Goal: Book appointment/travel/reservation

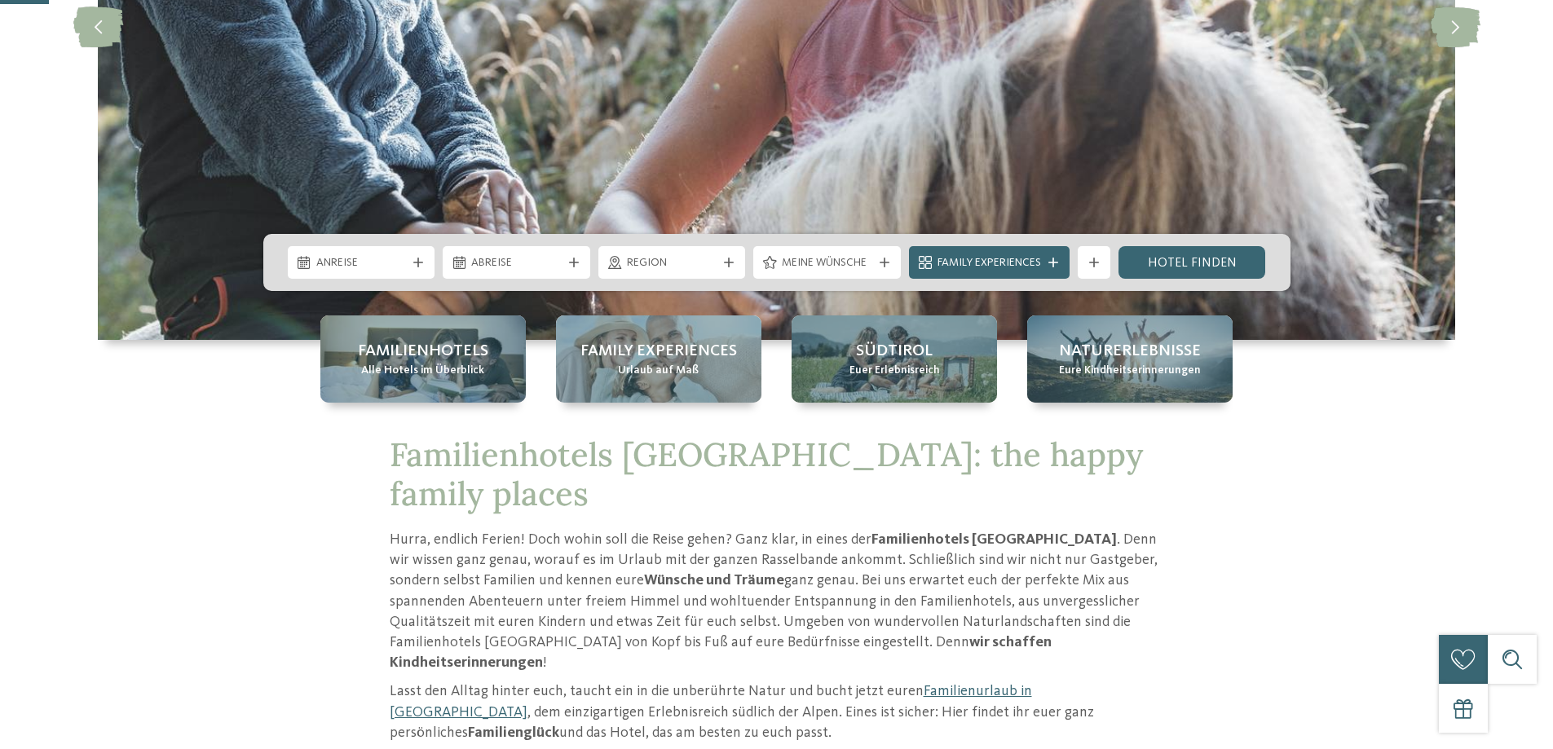
scroll to position [489, 0]
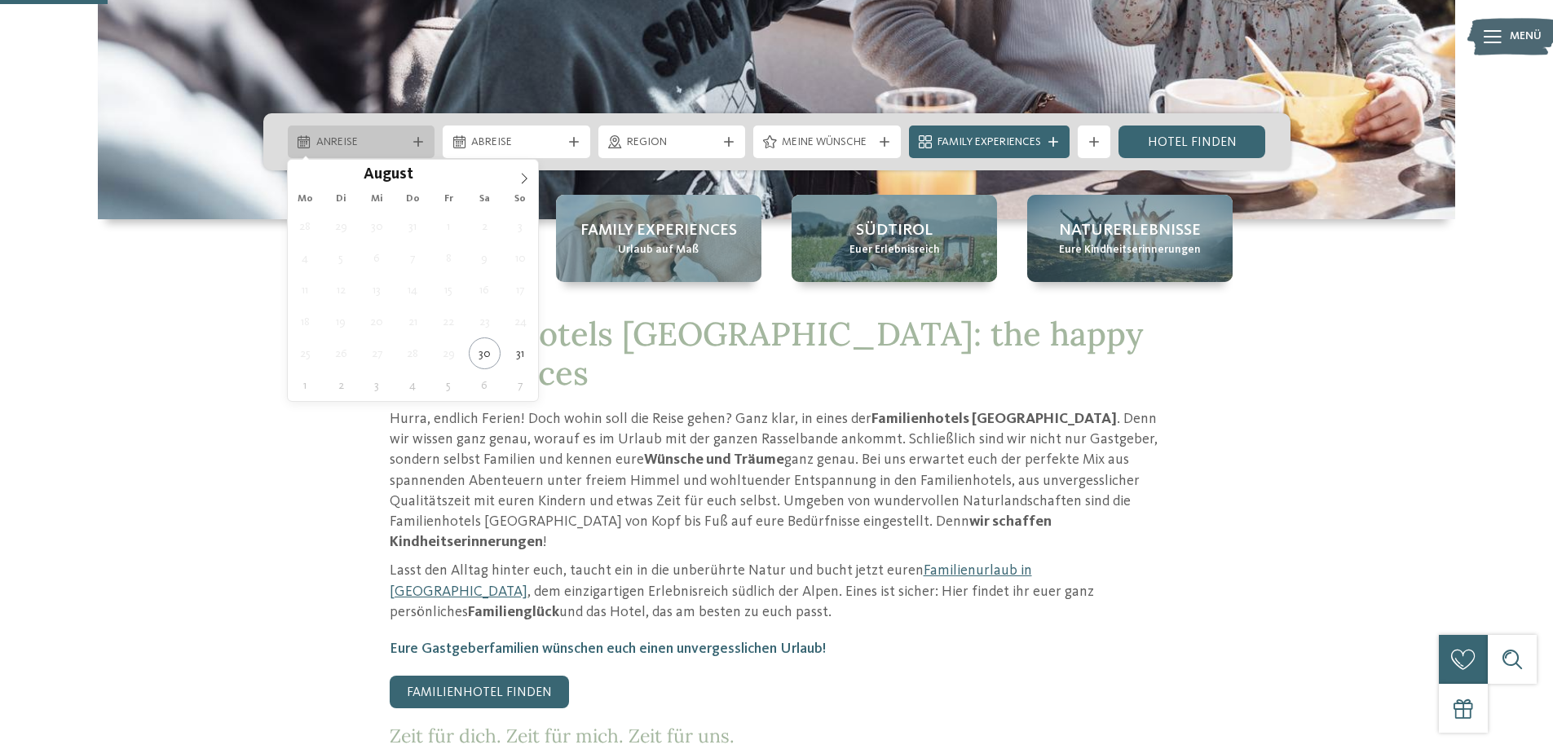
click at [408, 139] on div "Anreise" at bounding box center [361, 142] width 99 height 18
click at [525, 177] on icon at bounding box center [523, 178] width 11 height 11
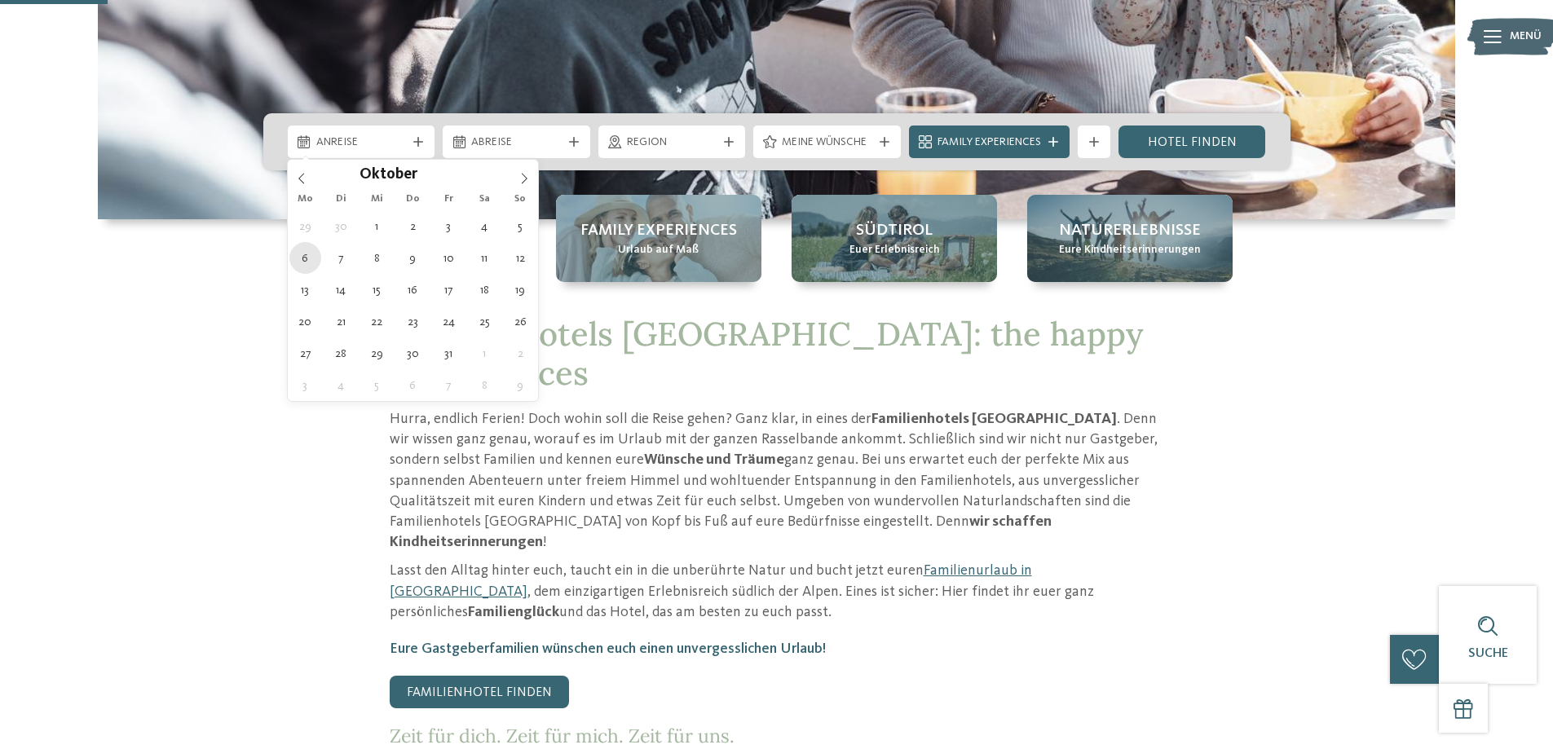
type div "06.10.2025"
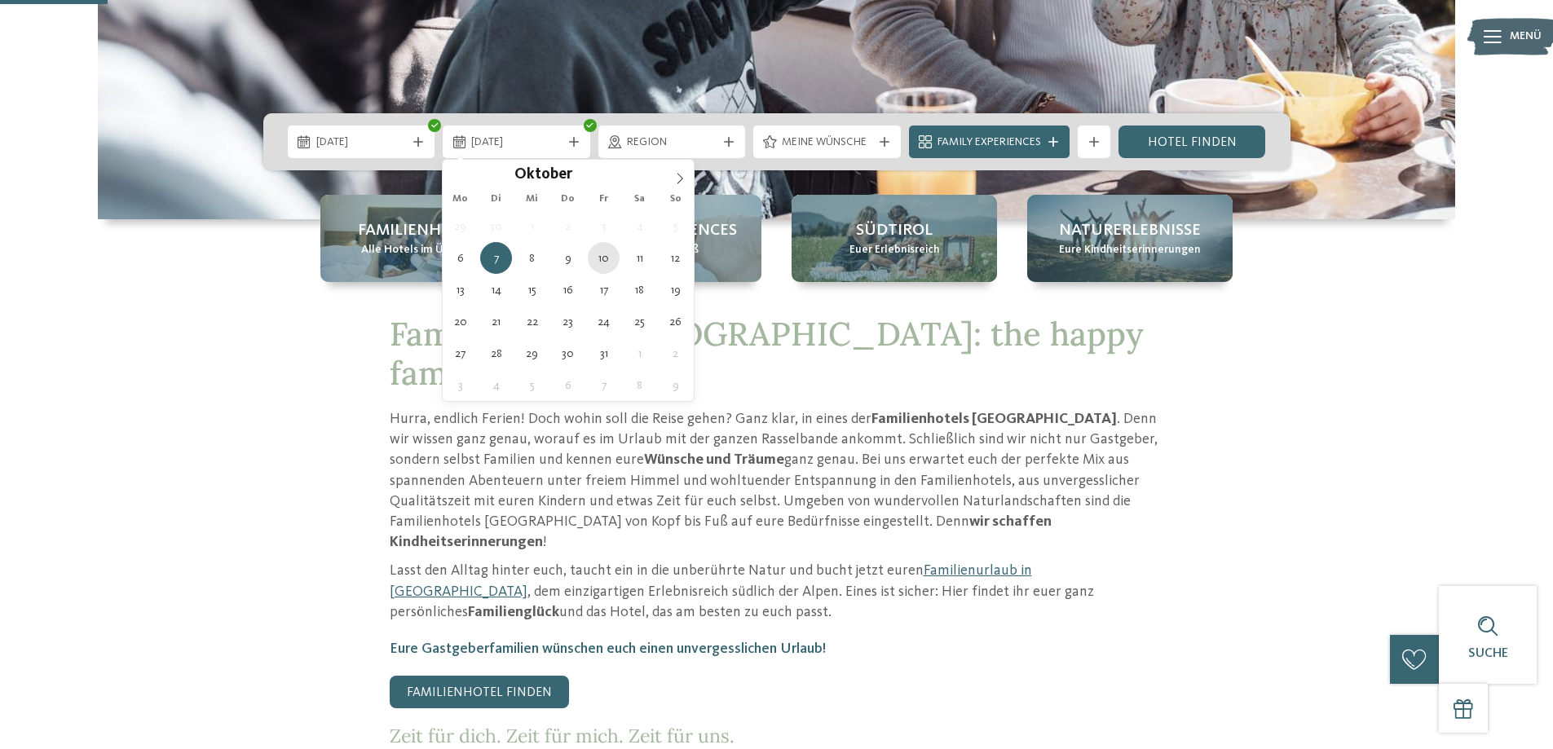
type div "10.10.2025"
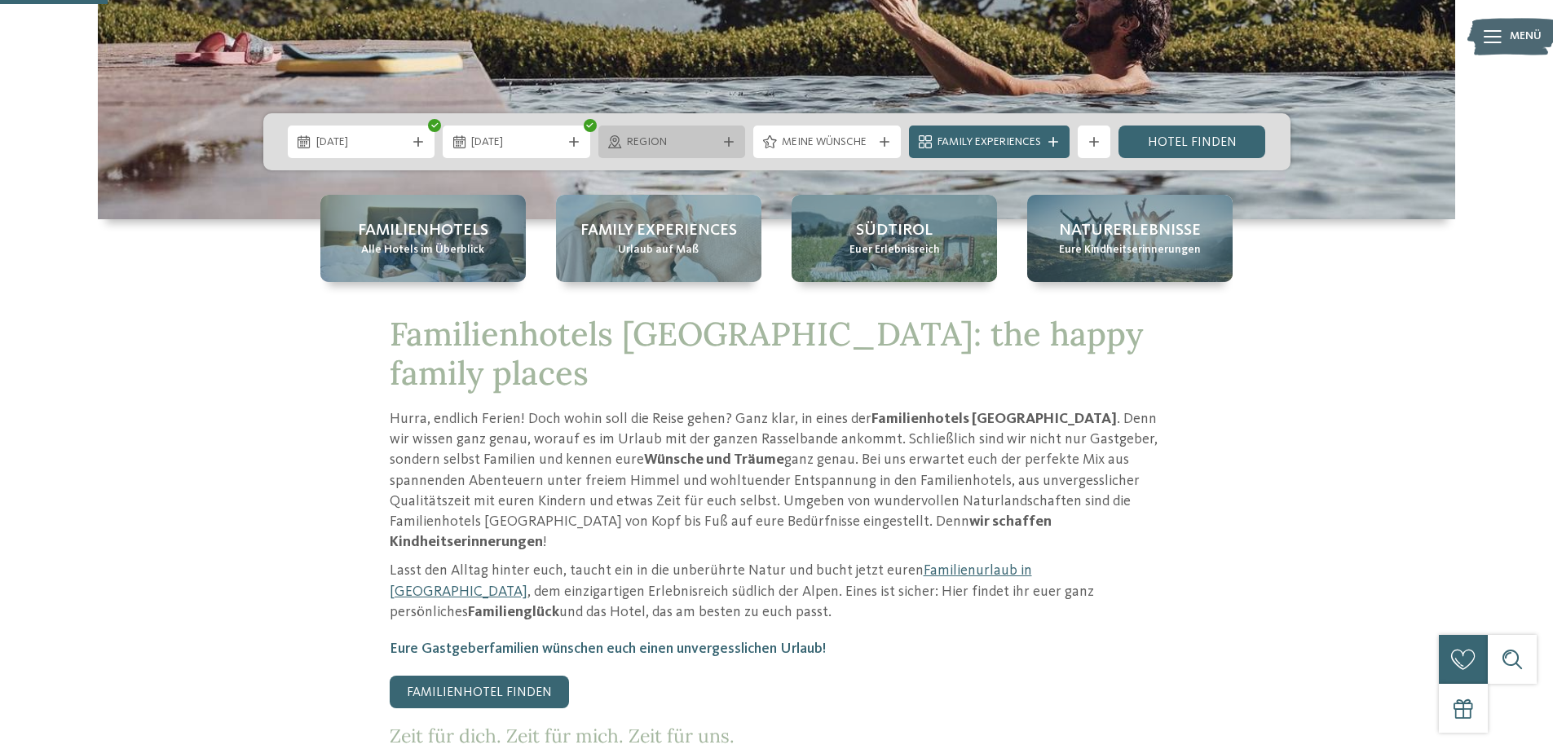
click at [733, 141] on div at bounding box center [728, 142] width 16 height 10
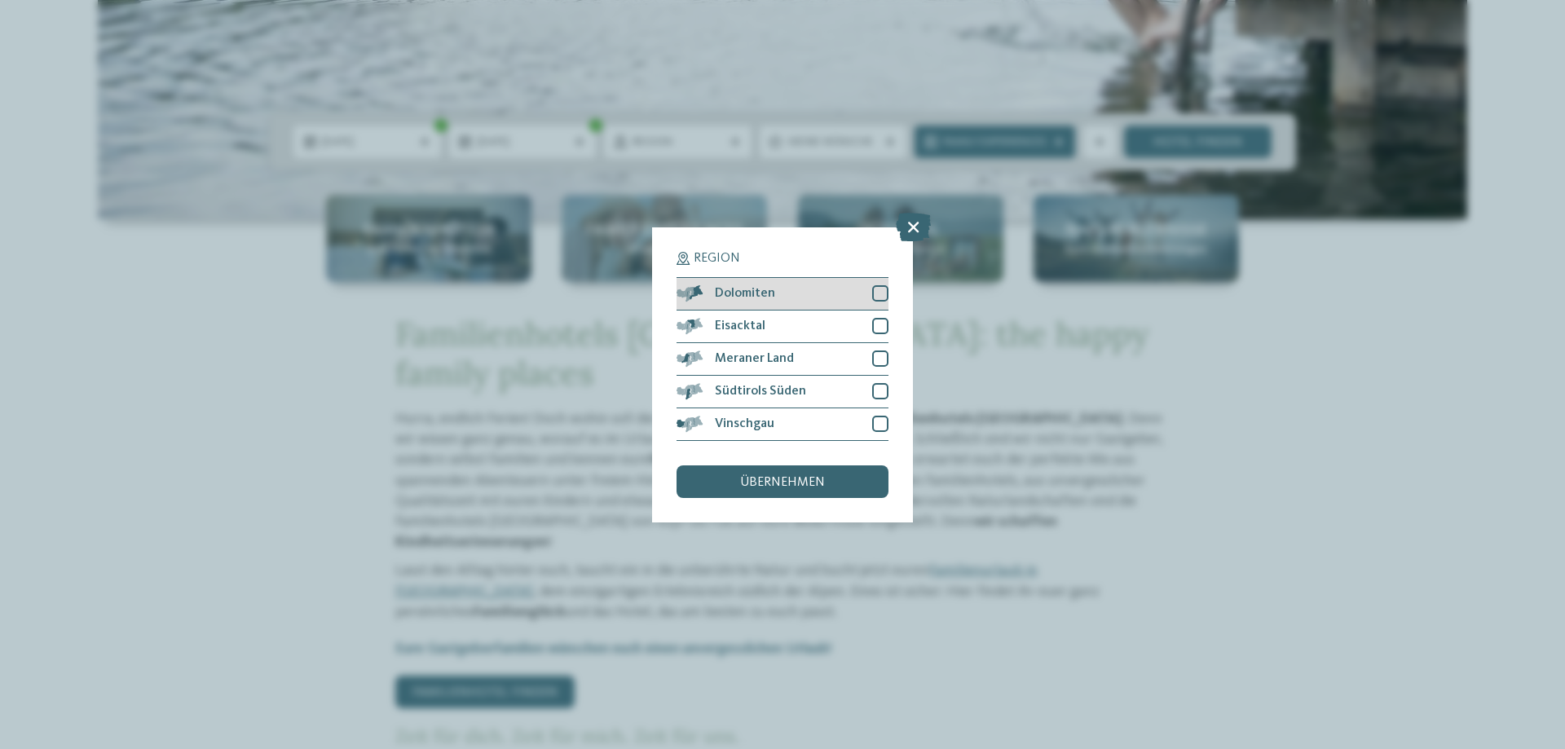
click at [879, 289] on div at bounding box center [880, 293] width 16 height 16
click at [769, 484] on span "übernehmen" at bounding box center [782, 482] width 85 height 13
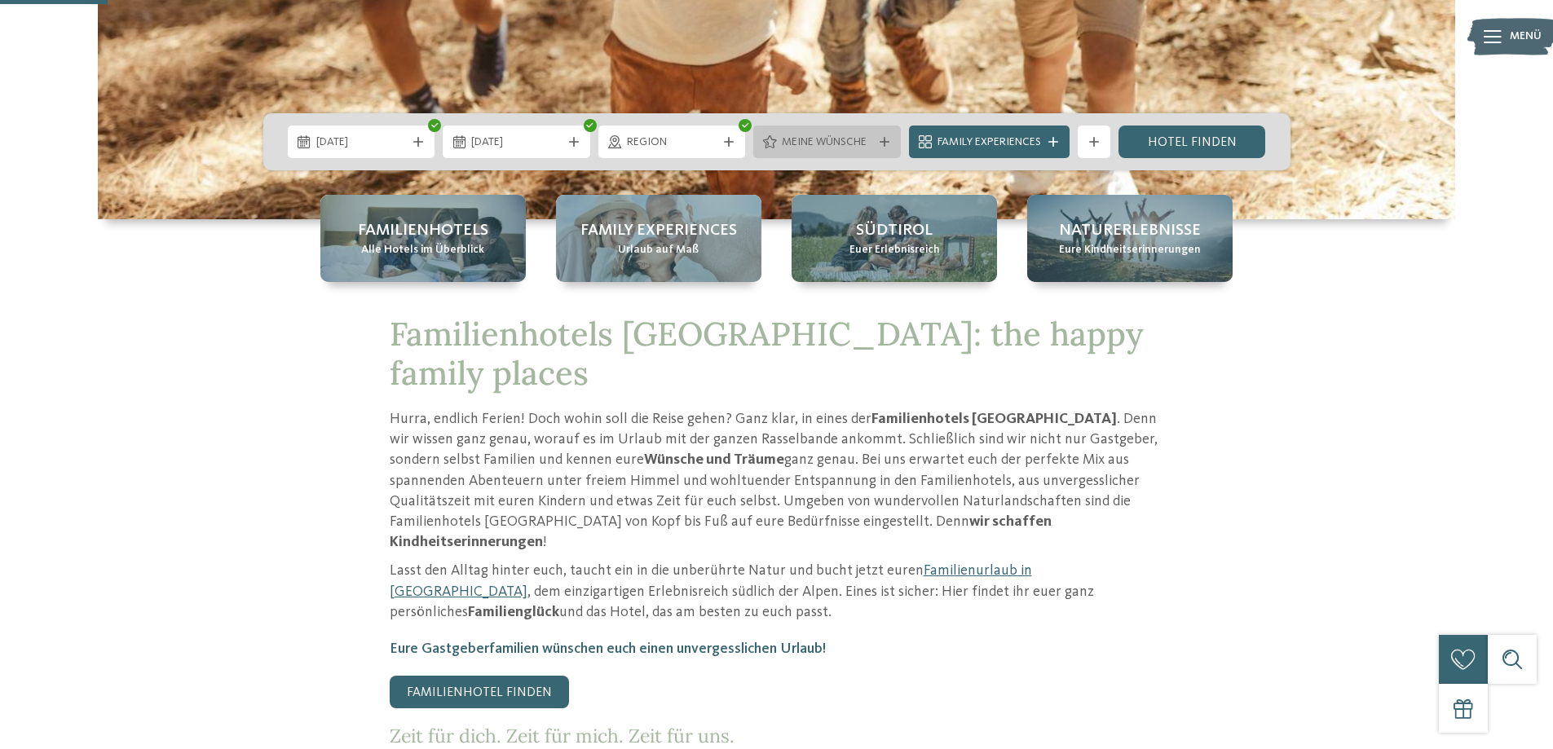
click at [865, 140] on span "Meine Wünsche" at bounding box center [827, 142] width 90 height 16
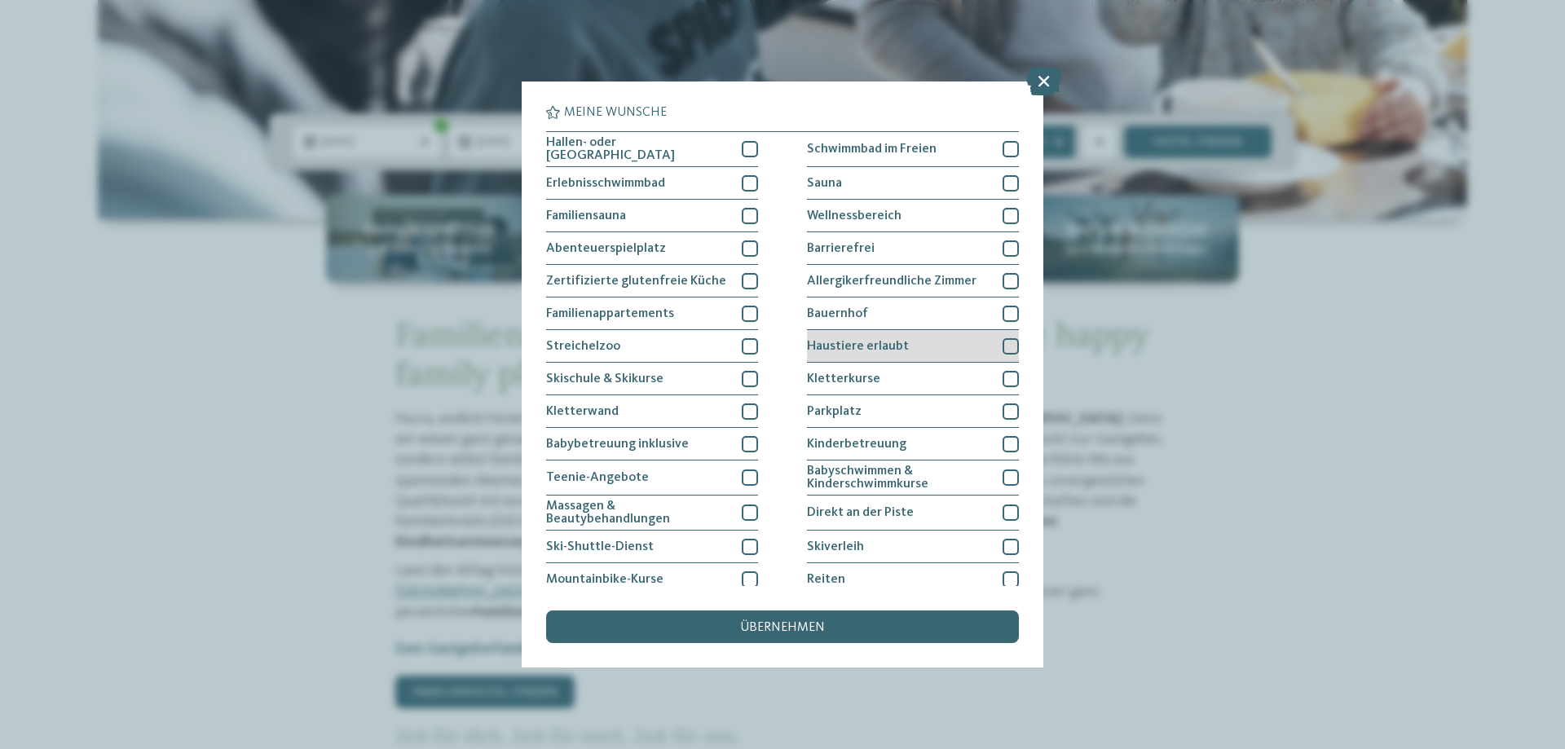
click at [1004, 339] on div at bounding box center [1010, 346] width 16 height 16
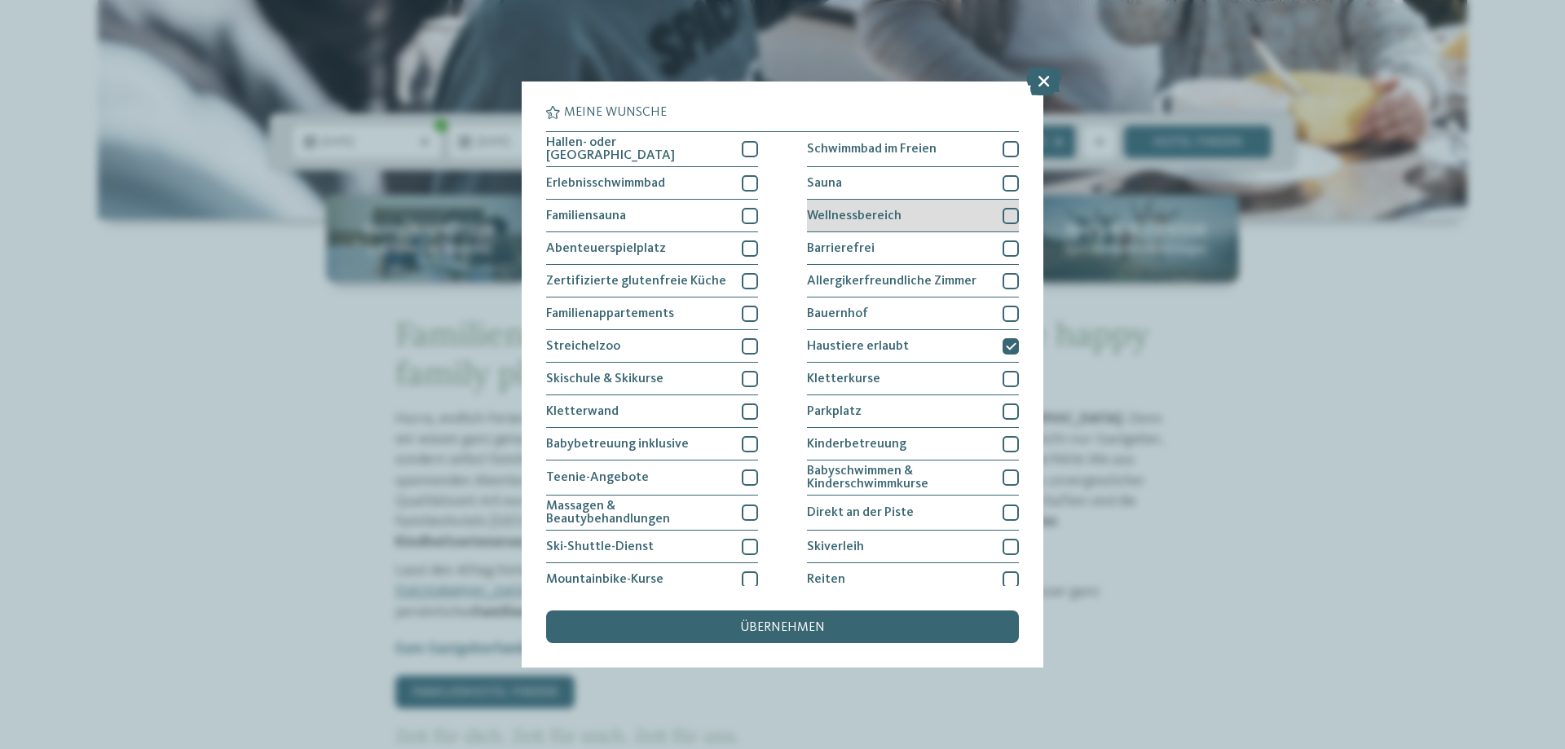
click at [1002, 209] on div at bounding box center [1010, 216] width 16 height 16
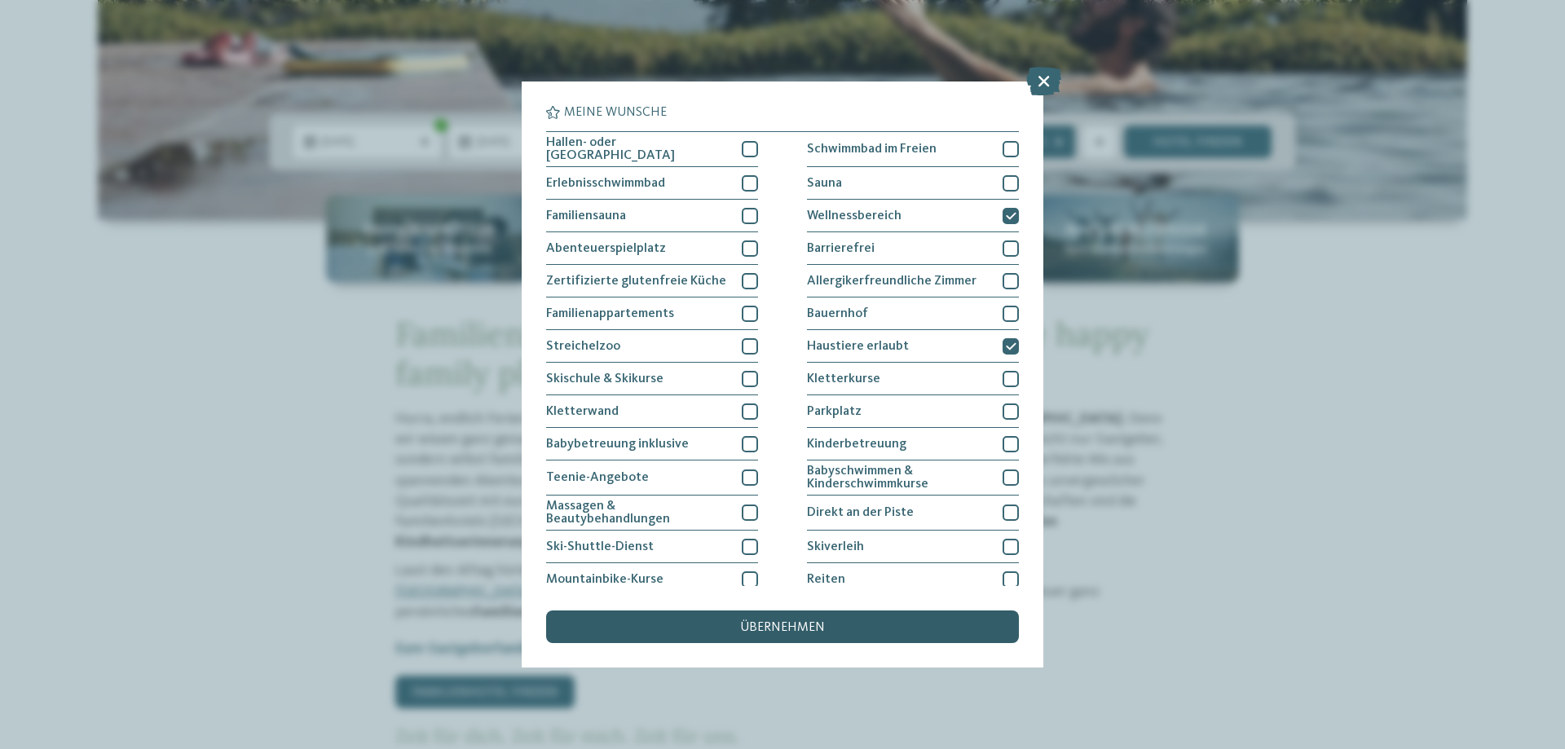
click at [779, 626] on span "übernehmen" at bounding box center [782, 627] width 85 height 13
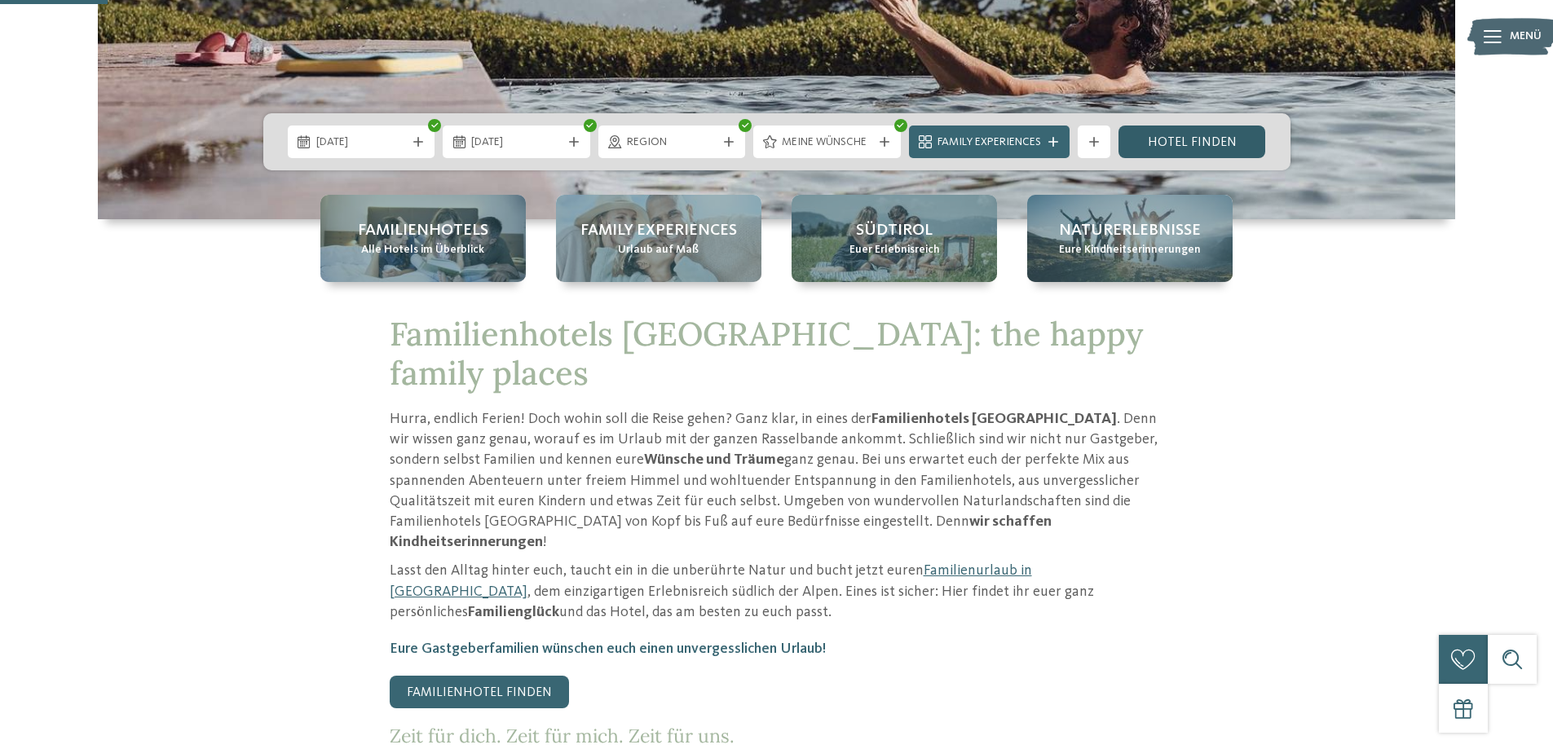
click at [1178, 142] on link "Hotel finden" at bounding box center [1192, 142] width 148 height 33
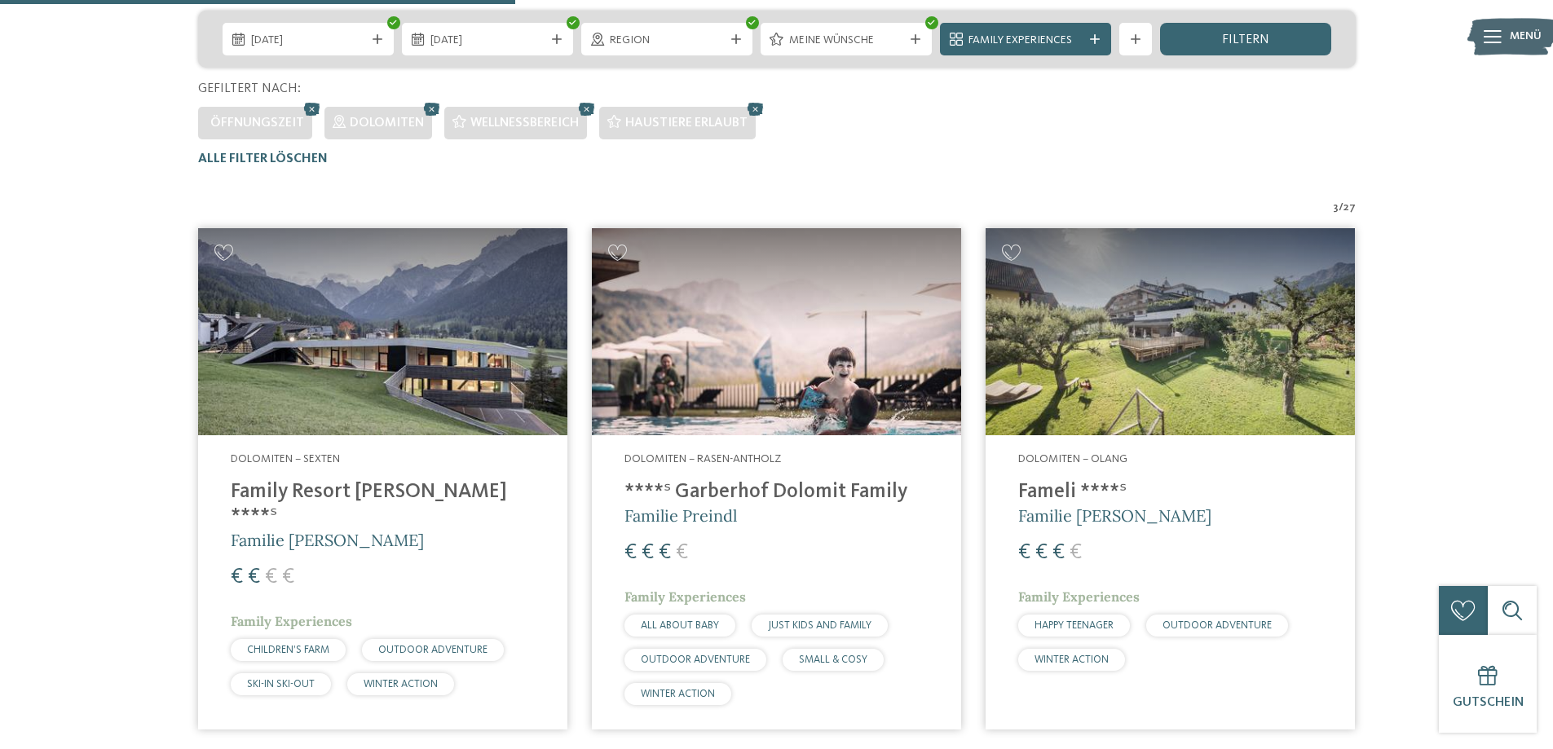
scroll to position [290, 0]
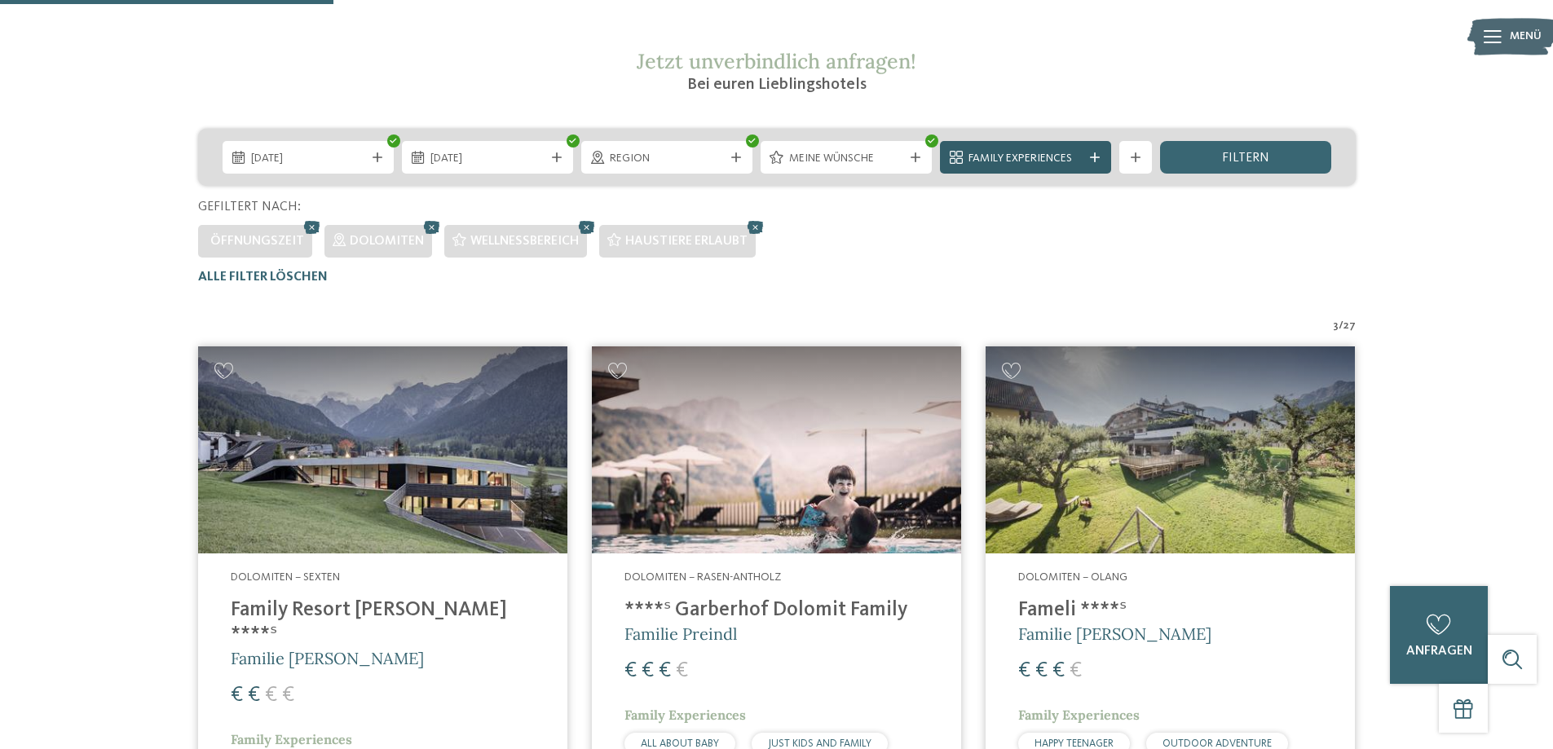
click at [1095, 161] on icon at bounding box center [1095, 157] width 10 height 10
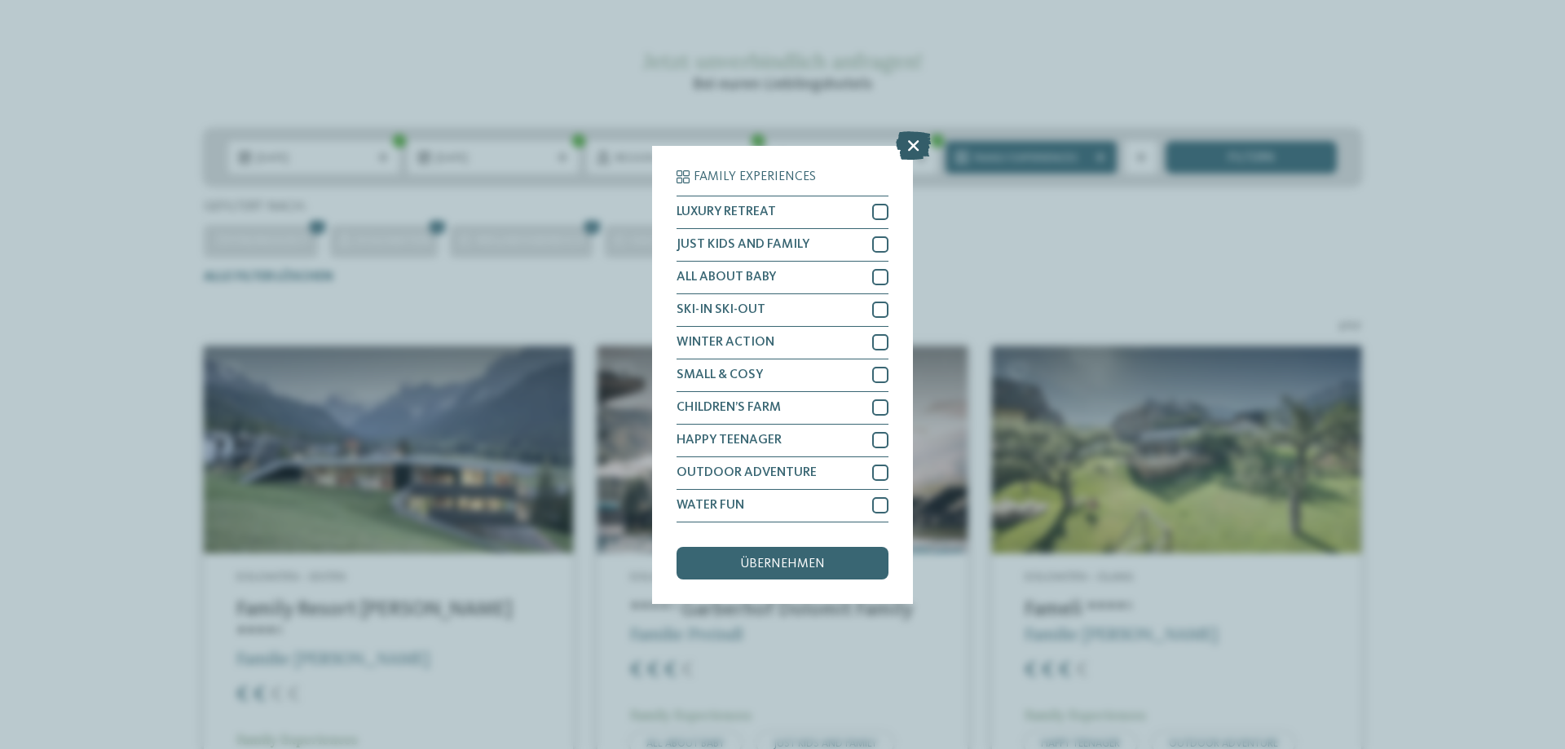
click at [914, 147] on icon at bounding box center [913, 144] width 35 height 29
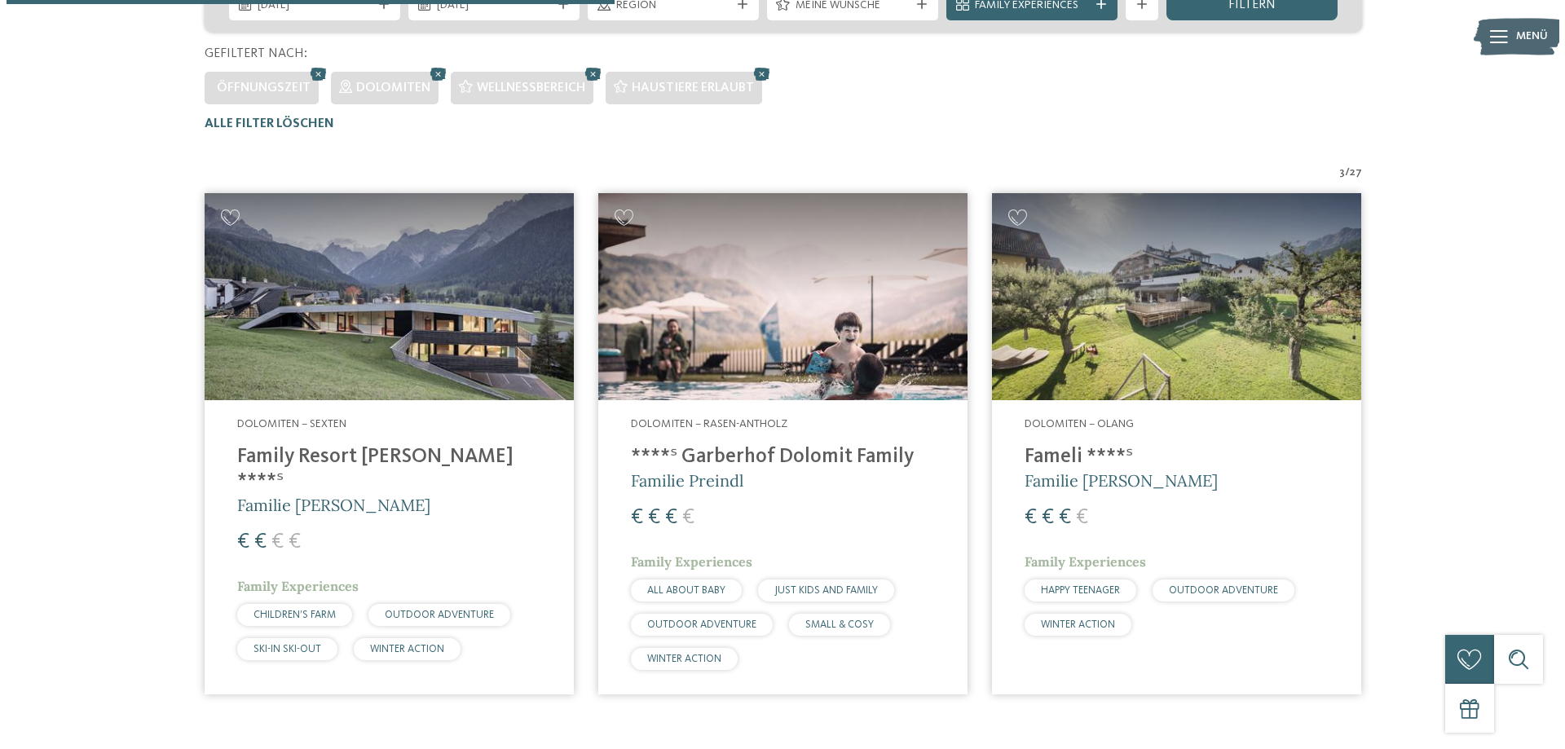
scroll to position [535, 0]
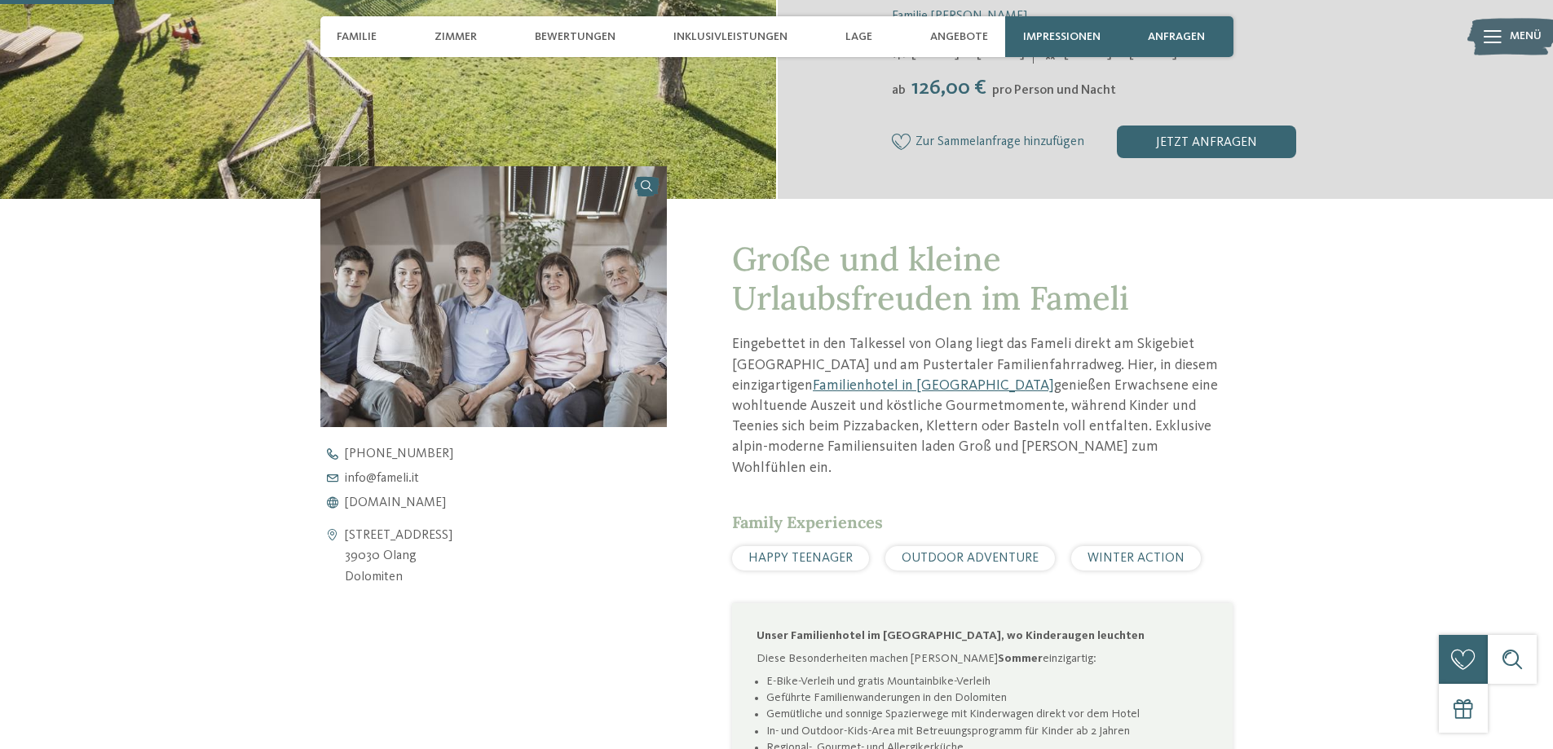
scroll to position [489, 0]
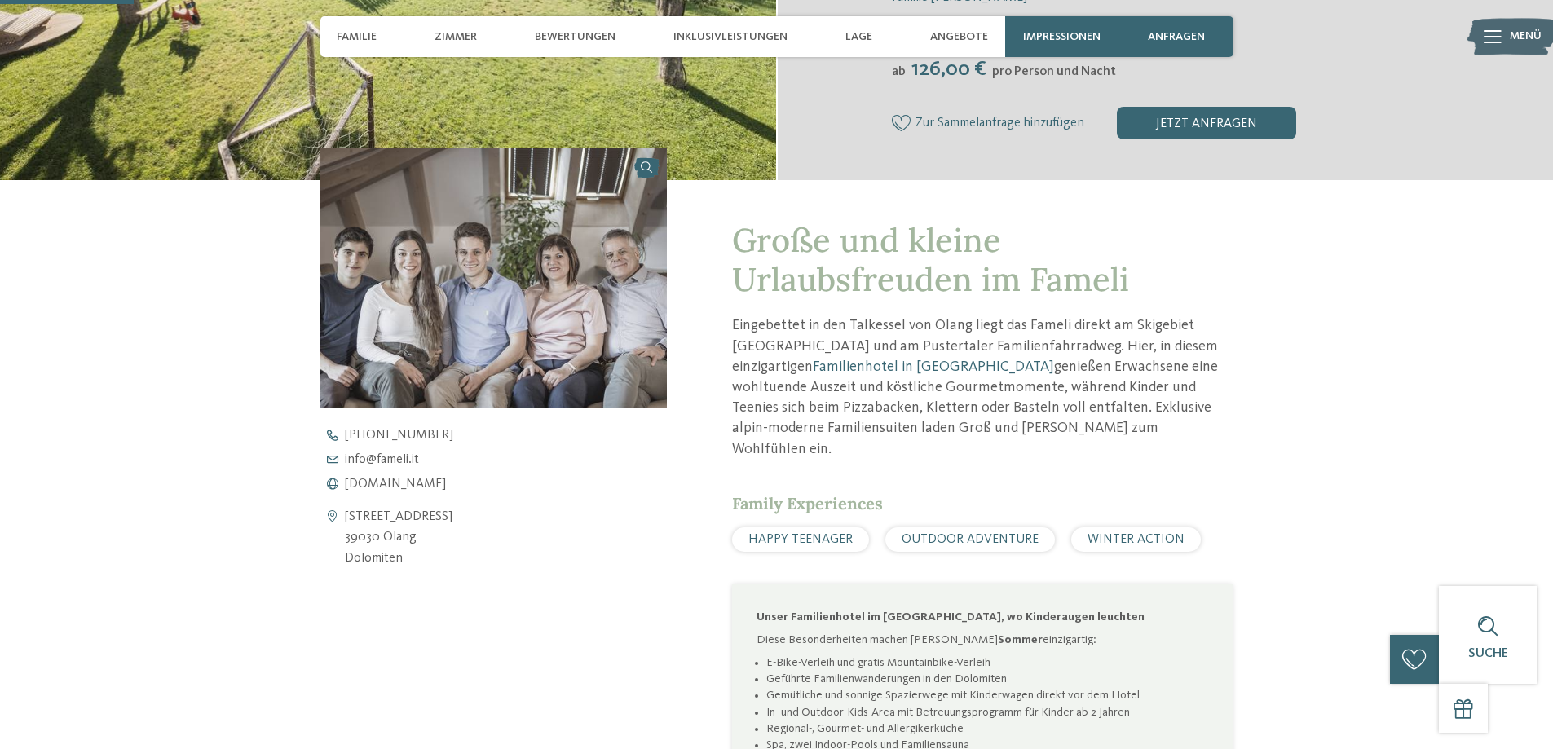
click at [418, 315] on img at bounding box center [493, 278] width 347 height 260
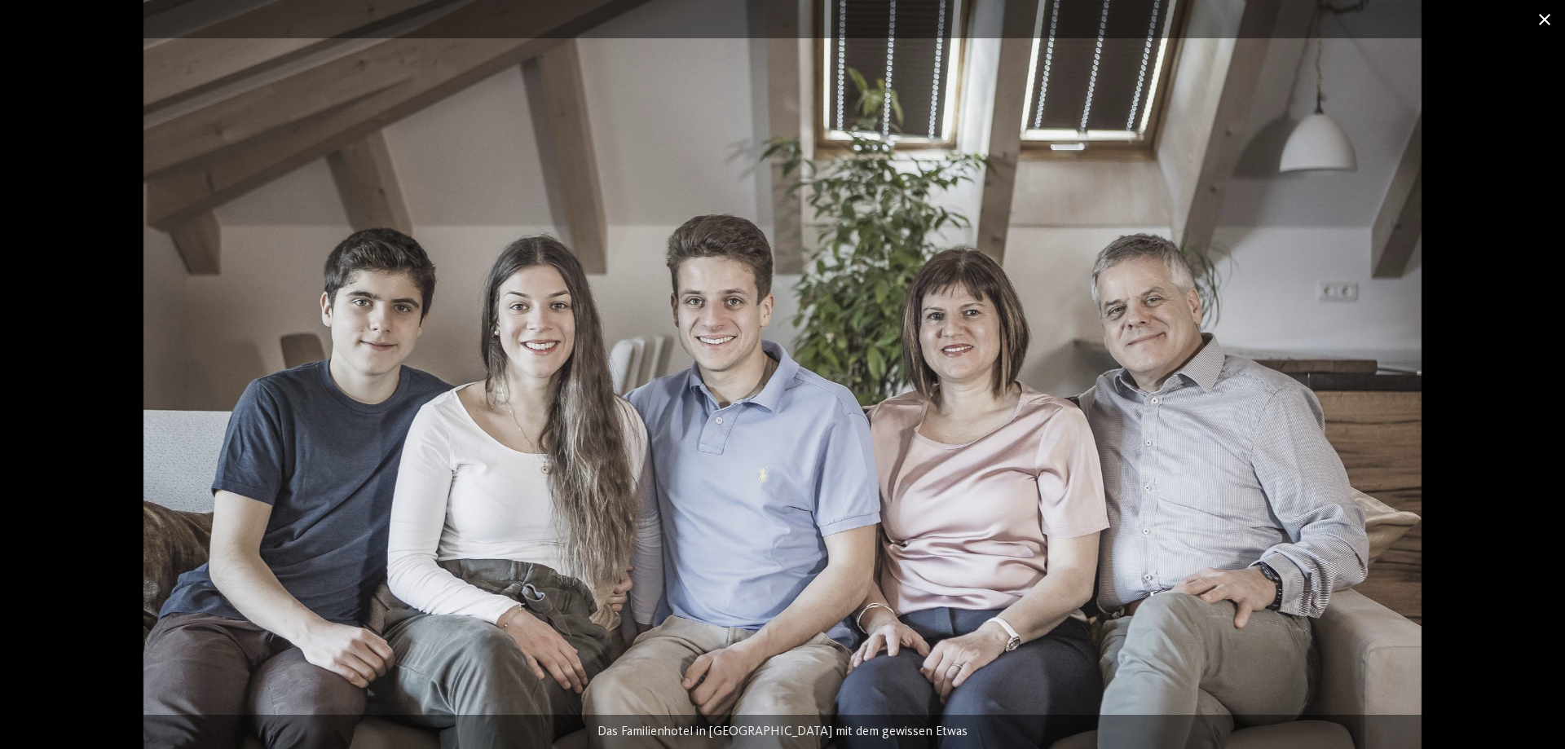
click at [1544, 20] on span at bounding box center [1544, 19] width 41 height 38
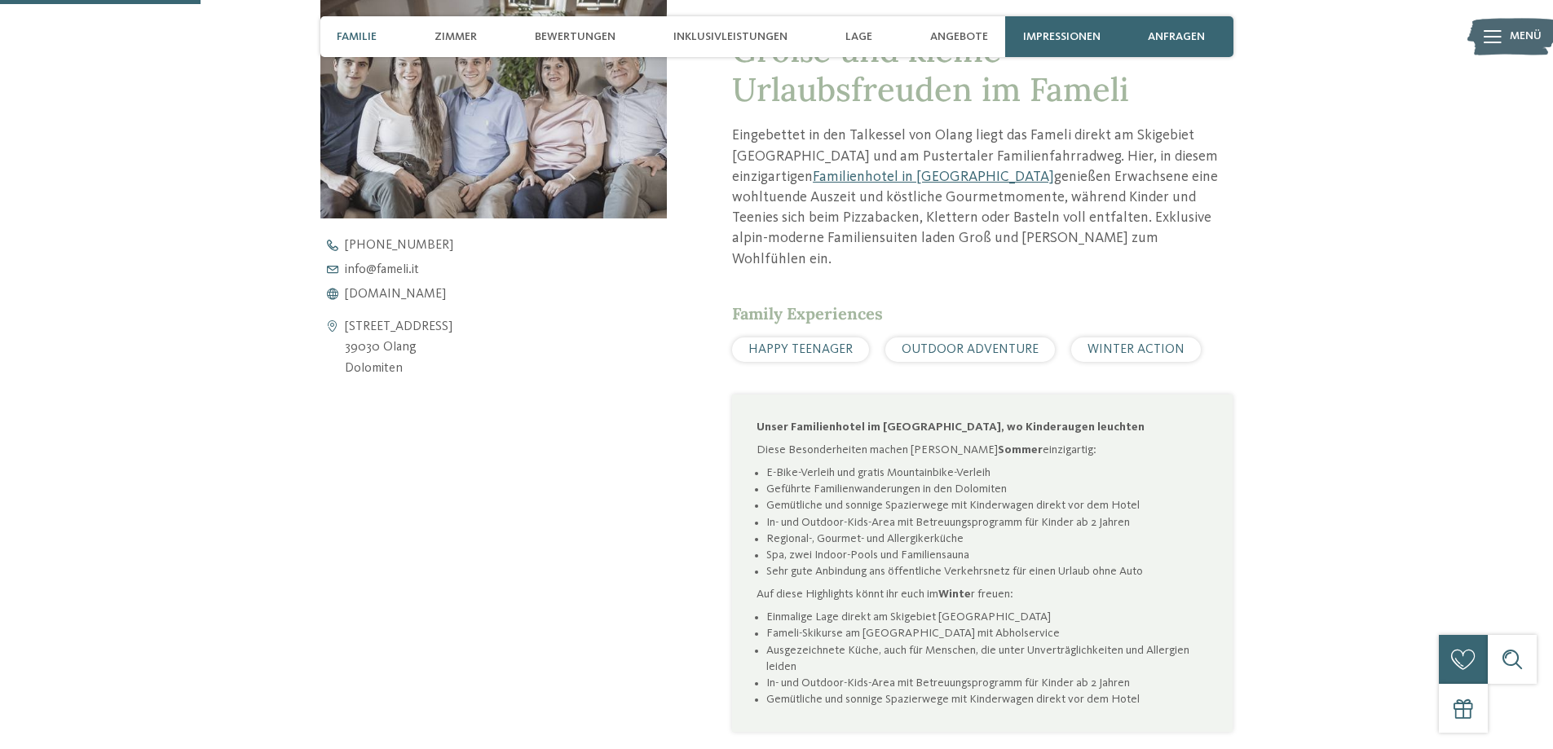
scroll to position [733, 0]
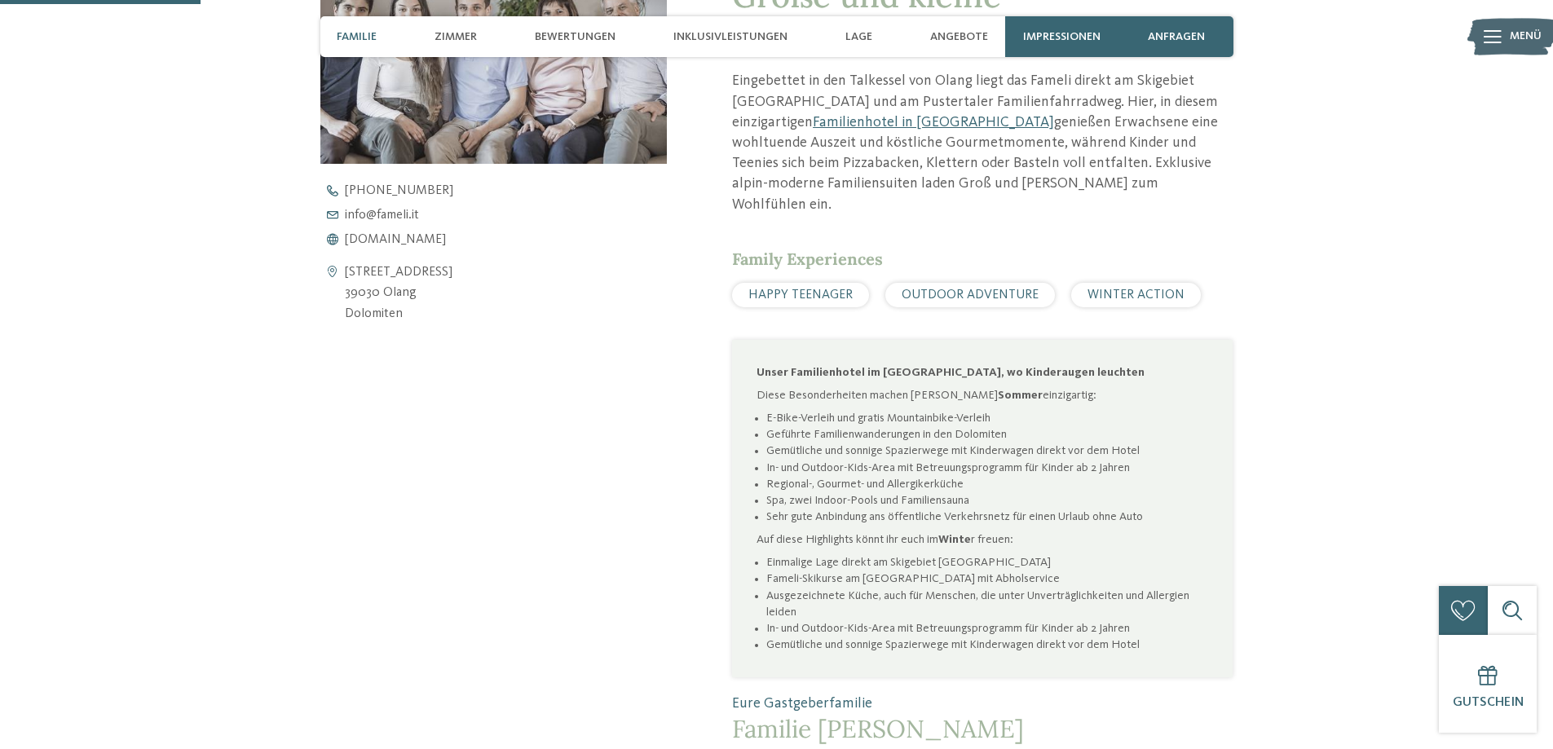
drag, startPoint x: 430, startPoint y: 293, endPoint x: 349, endPoint y: 274, distance: 83.0
click at [349, 274] on address "[STREET_ADDRESS] 39030 Olang Dolomiten" at bounding box center [399, 293] width 108 height 63
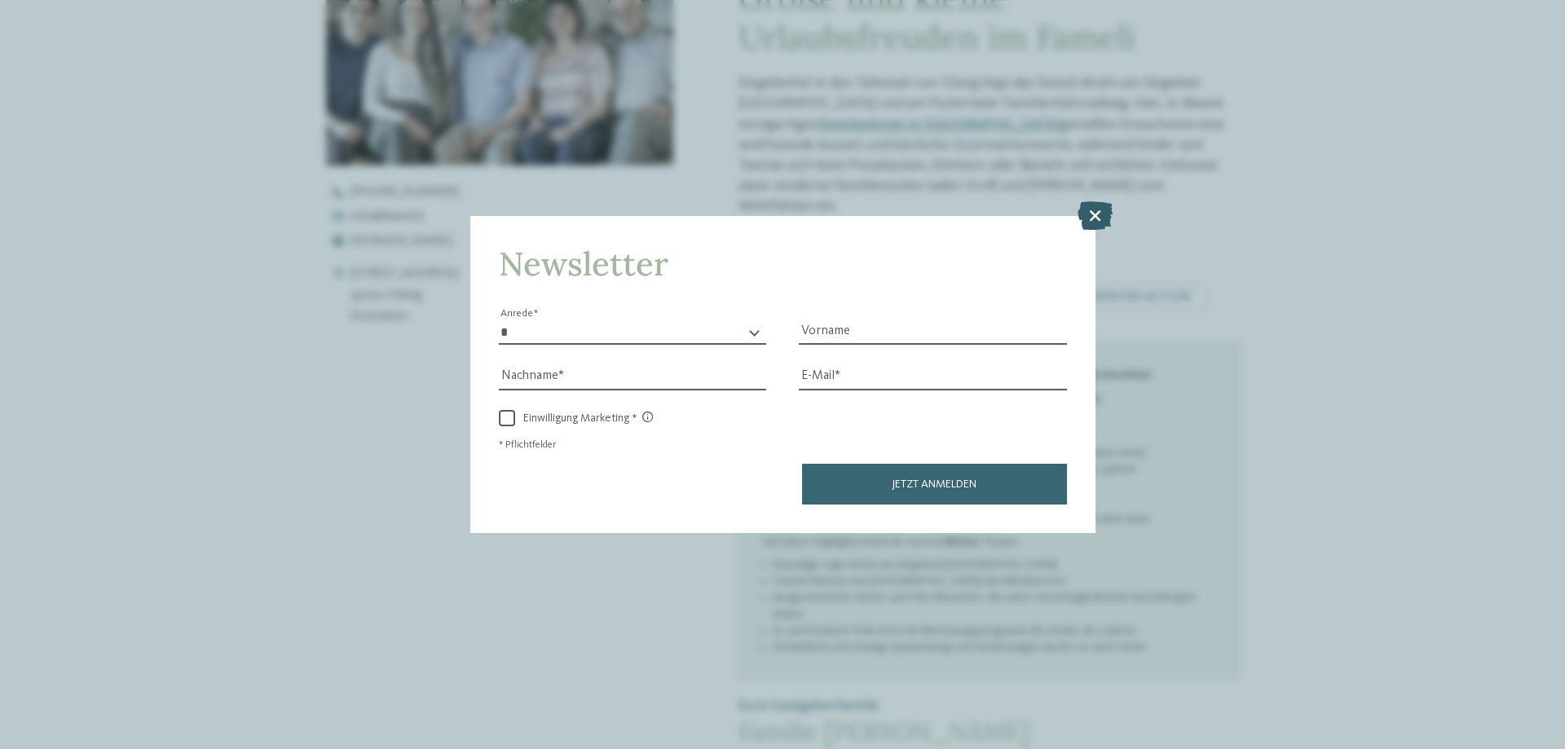
click at [1088, 213] on icon at bounding box center [1094, 215] width 35 height 29
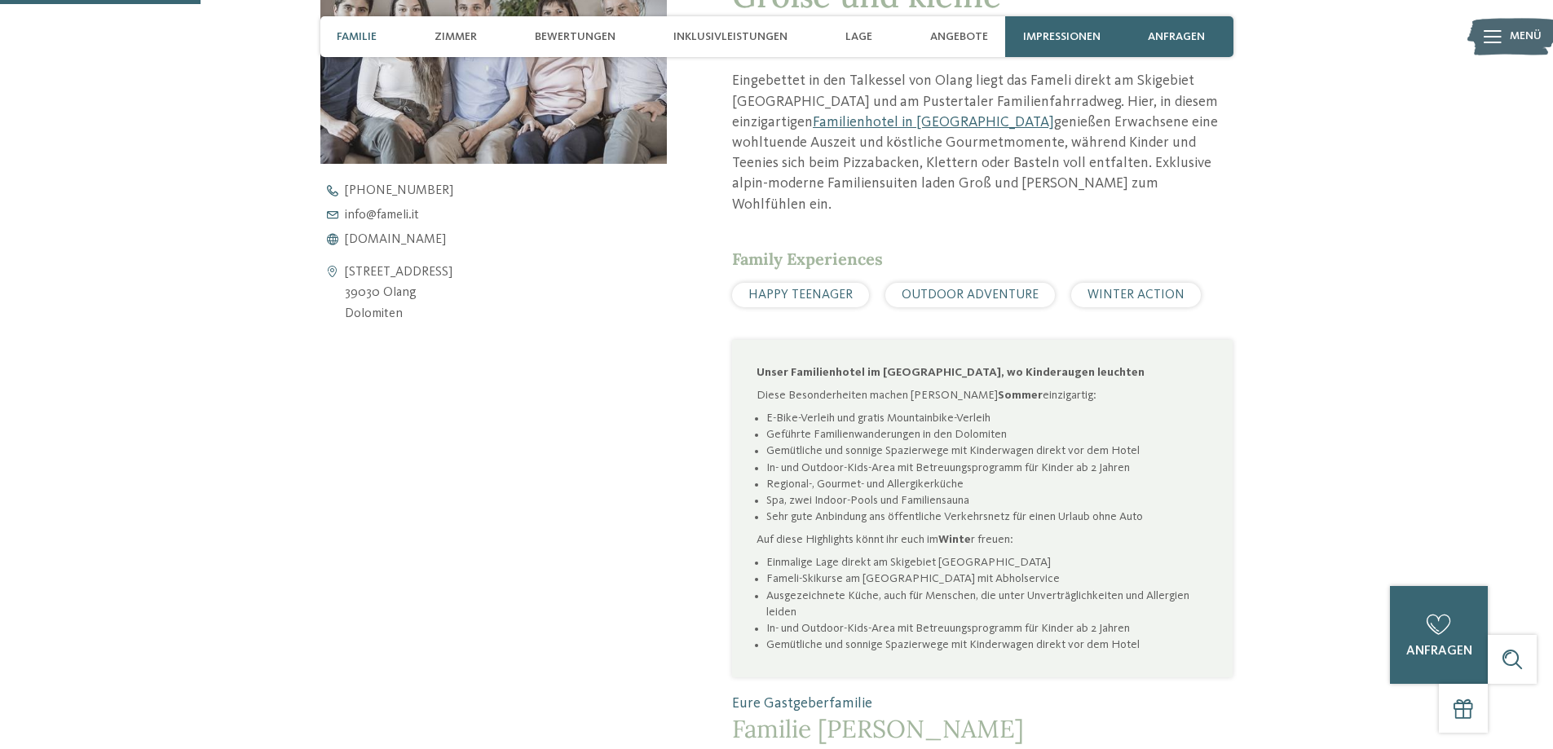
drag, startPoint x: 437, startPoint y: 299, endPoint x: 345, endPoint y: 278, distance: 94.5
click at [345, 278] on address "[STREET_ADDRESS] 39030 Olang Dolomiten" at bounding box center [399, 293] width 108 height 63
copy address "[STREET_ADDRESS]"
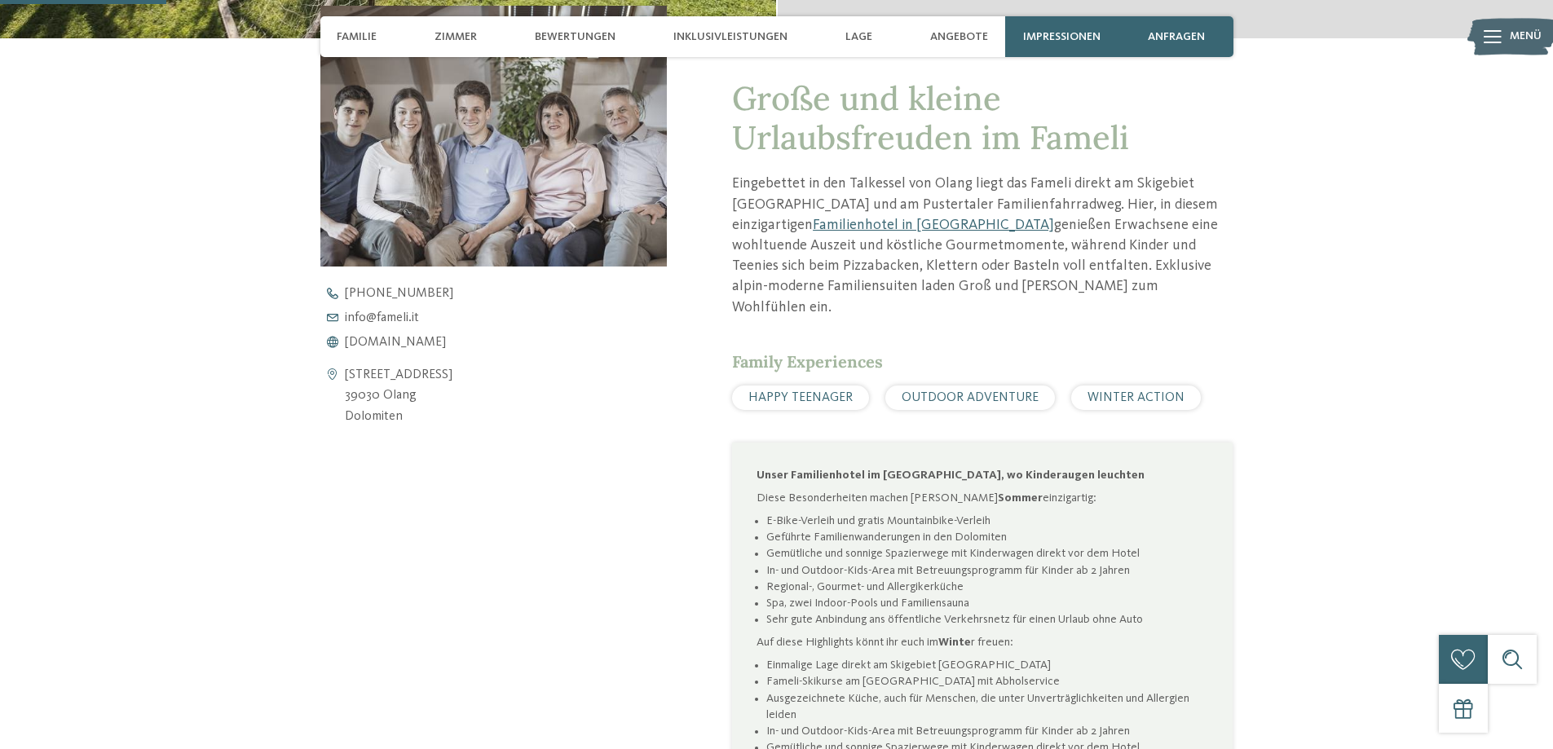
scroll to position [570, 0]
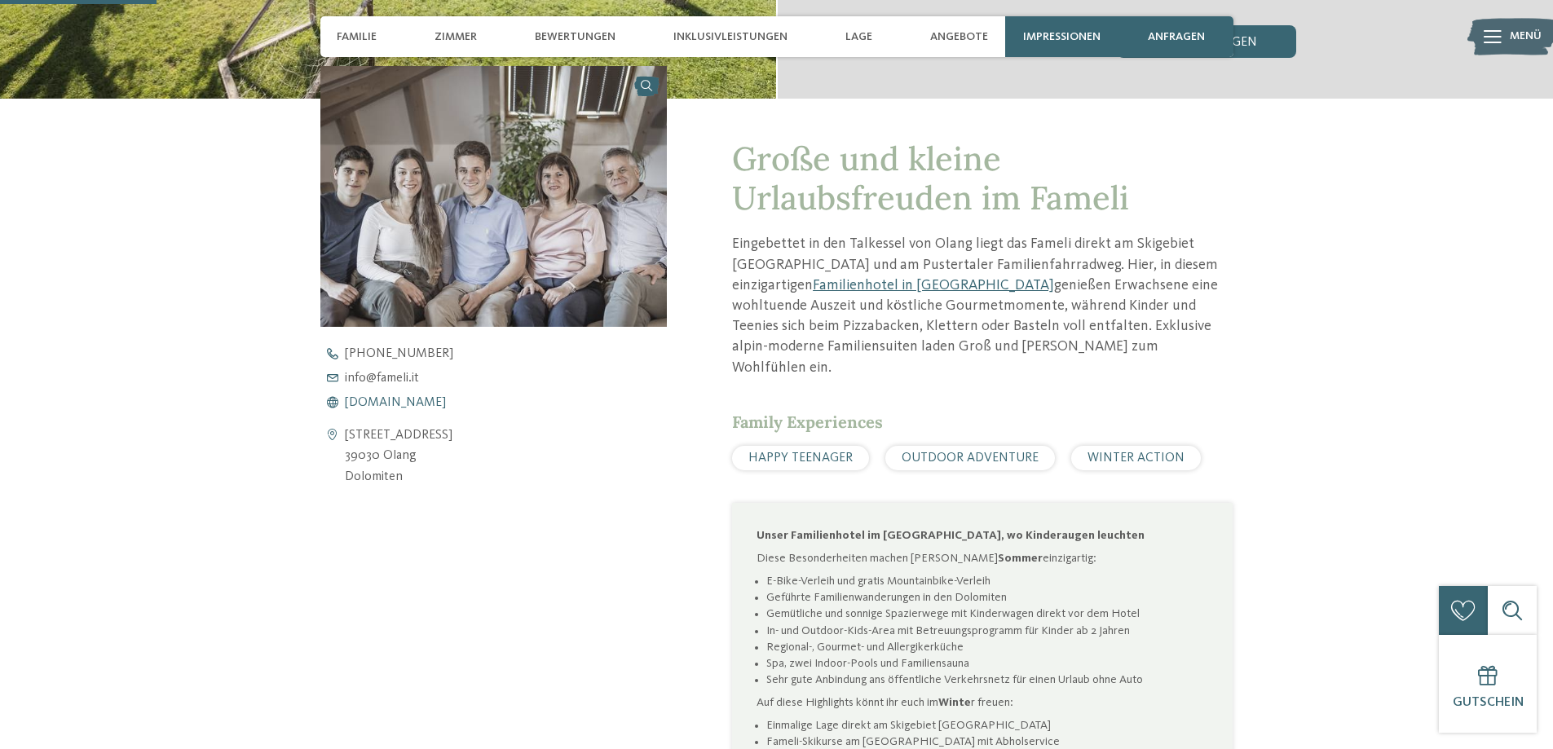
click at [381, 399] on span "[DOMAIN_NAME]" at bounding box center [395, 402] width 101 height 13
